Goal: Task Accomplishment & Management: Manage account settings

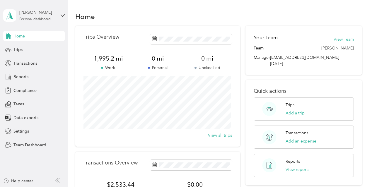
scroll to position [21, 0]
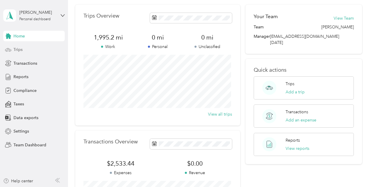
click at [32, 51] on div "Trips" at bounding box center [33, 49] width 61 height 11
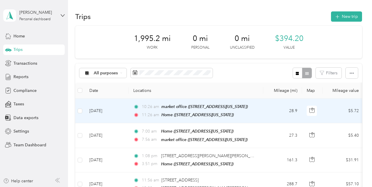
click at [83, 110] on td at bounding box center [79, 111] width 9 height 25
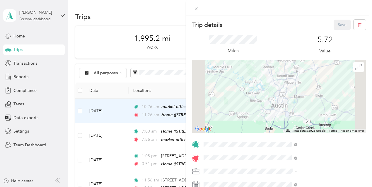
click at [79, 111] on div "Trip details Save This trip cannot be edited because it is either under review,…" at bounding box center [186, 93] width 372 height 187
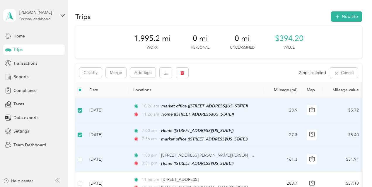
click at [83, 158] on td at bounding box center [79, 159] width 9 height 24
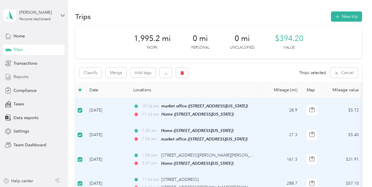
click at [33, 79] on div "Reports" at bounding box center [33, 77] width 61 height 11
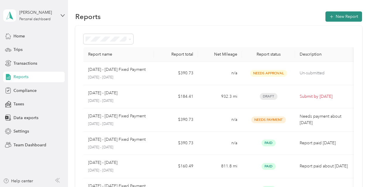
click at [334, 13] on button "New Report" at bounding box center [343, 16] width 37 height 10
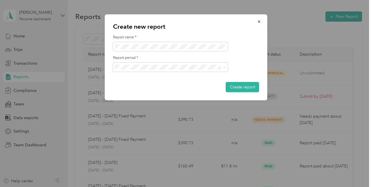
click at [142, 89] on li "[DATE] - [DATE]" at bounding box center [170, 87] width 115 height 10
click at [243, 87] on button "Create report" at bounding box center [242, 87] width 33 height 10
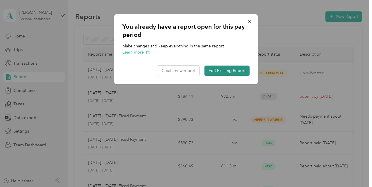
click at [223, 73] on button "Edit Existing Report" at bounding box center [226, 71] width 45 height 10
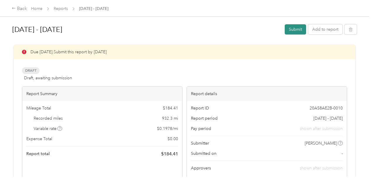
click at [293, 33] on button "Submit" at bounding box center [294, 29] width 21 height 10
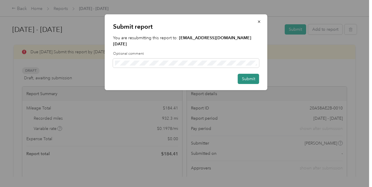
click at [245, 74] on button "Submit" at bounding box center [248, 79] width 21 height 10
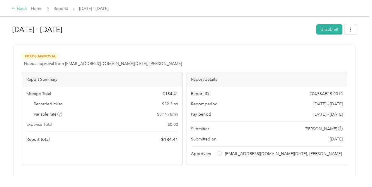
click at [15, 8] on icon at bounding box center [14, 8] width 4 height 4
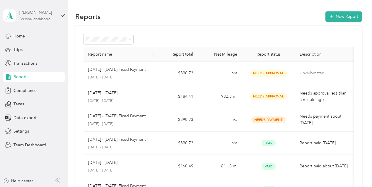
click at [45, 18] on div "Personal dashboard" at bounding box center [34, 20] width 31 height 4
click at [38, 48] on div "Team dashboard" at bounding box center [23, 48] width 31 height 6
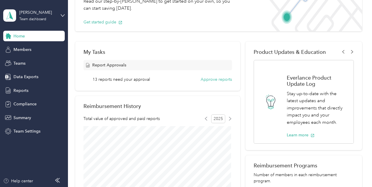
scroll to position [54, 0]
click at [20, 90] on span "Reports" at bounding box center [20, 90] width 15 height 6
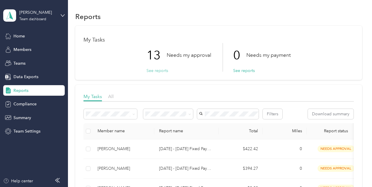
click at [160, 72] on button "See reports" at bounding box center [157, 71] width 22 height 6
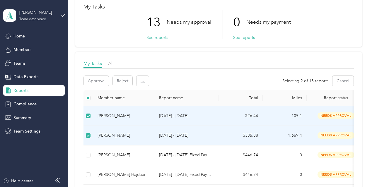
scroll to position [28, 0]
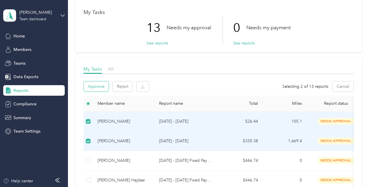
click at [94, 85] on button "Approve" at bounding box center [96, 86] width 25 height 10
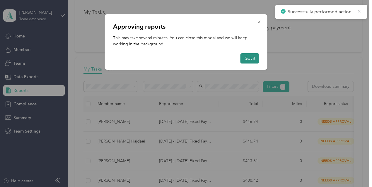
click at [251, 59] on button "Got it" at bounding box center [249, 58] width 19 height 10
